Goal: Obtain resource: Download file/media

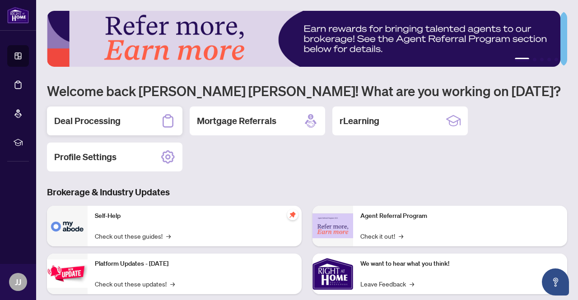
click at [74, 120] on h2 "Deal Processing" at bounding box center [87, 121] width 66 height 13
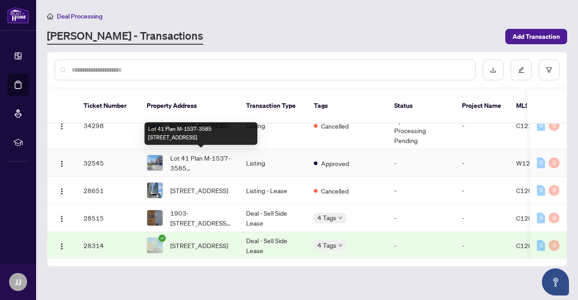
scroll to position [316, 0]
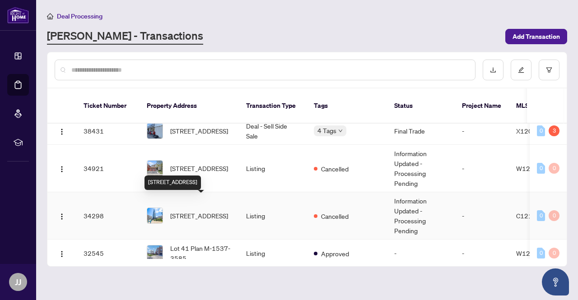
click at [208, 211] on span "[STREET_ADDRESS]" at bounding box center [199, 216] width 58 height 10
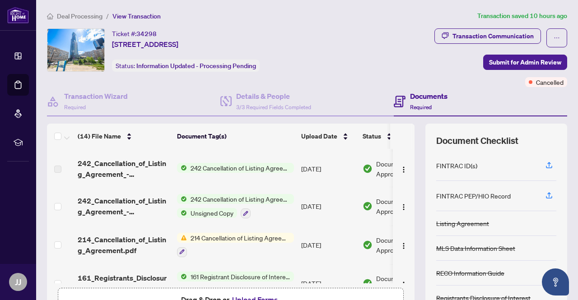
scroll to position [45, 0]
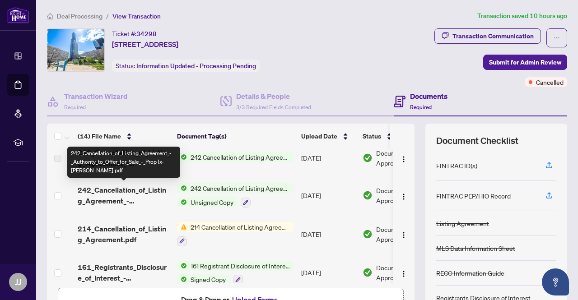
click at [139, 189] on span "242_Cancellation_of_Listing_Agreement_-_Authority_to_Offer_for_Sale_-_PropTx-[P…" at bounding box center [124, 196] width 92 height 22
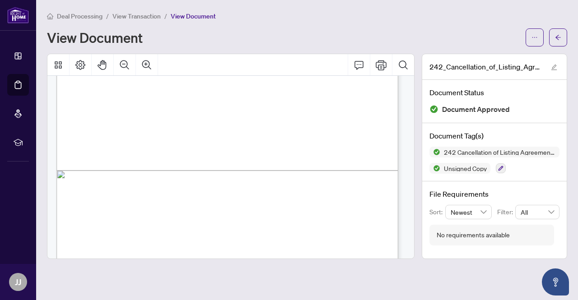
scroll to position [277, 0]
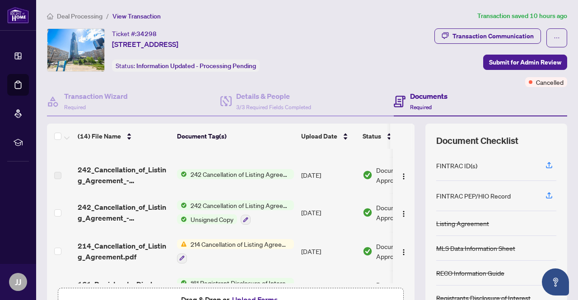
scroll to position [45, 0]
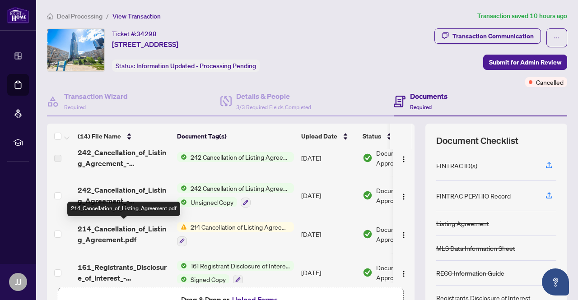
click at [138, 227] on span "214_Cancellation_of_Listing_Agreement.pdf" at bounding box center [124, 234] width 92 height 22
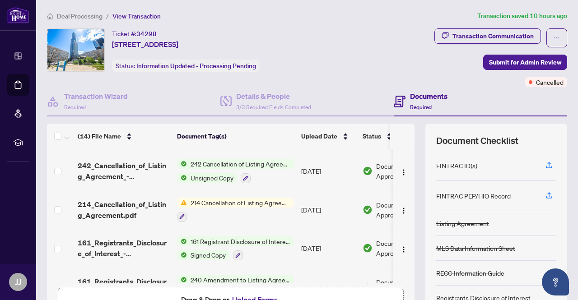
scroll to position [90, 0]
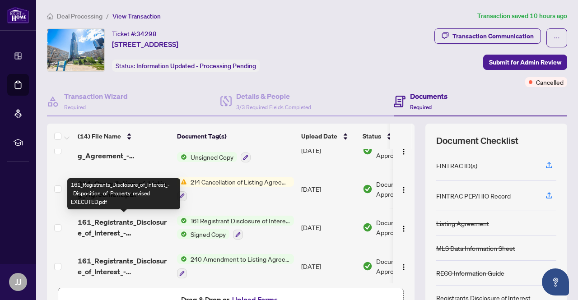
click at [157, 220] on span "161_Registrants_Disclosure_of_Interest_-_Disposition_of_Property_revised EXECUT…" at bounding box center [124, 228] width 92 height 22
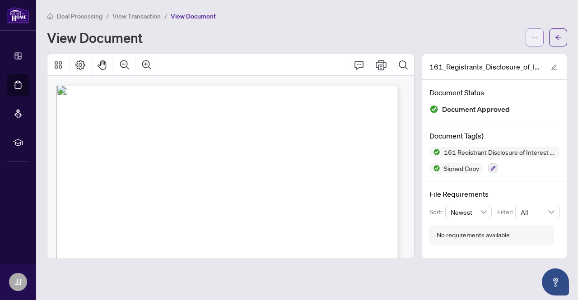
click at [531, 35] on icon "ellipsis" at bounding box center [534, 37] width 6 height 6
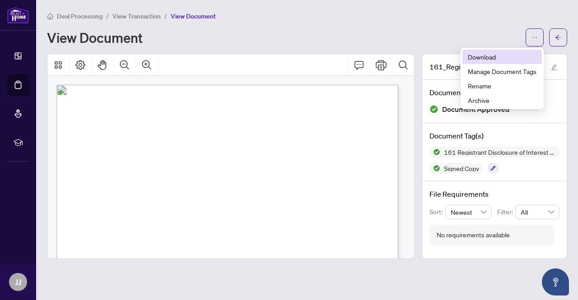
click at [481, 56] on span "Download" at bounding box center [501, 57] width 69 height 10
